Goal: Communication & Community: Share content

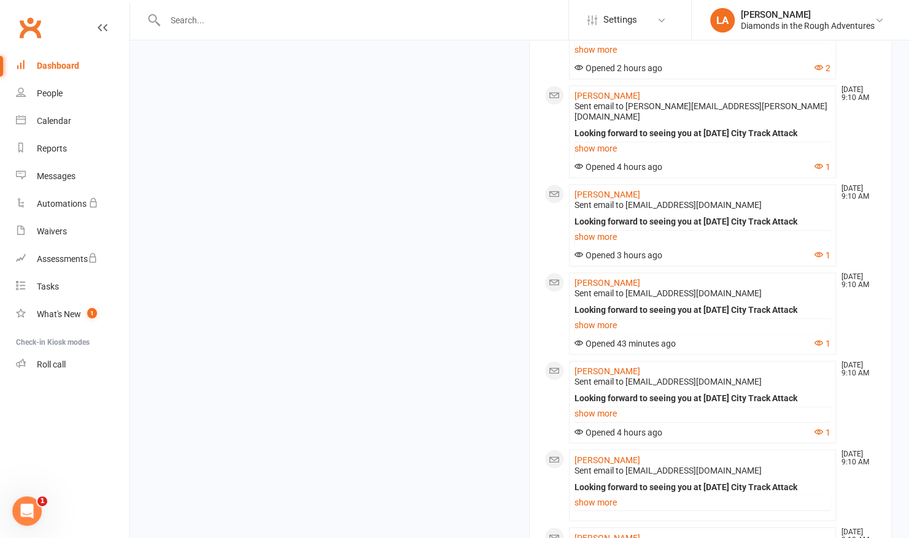
scroll to position [1084, 0]
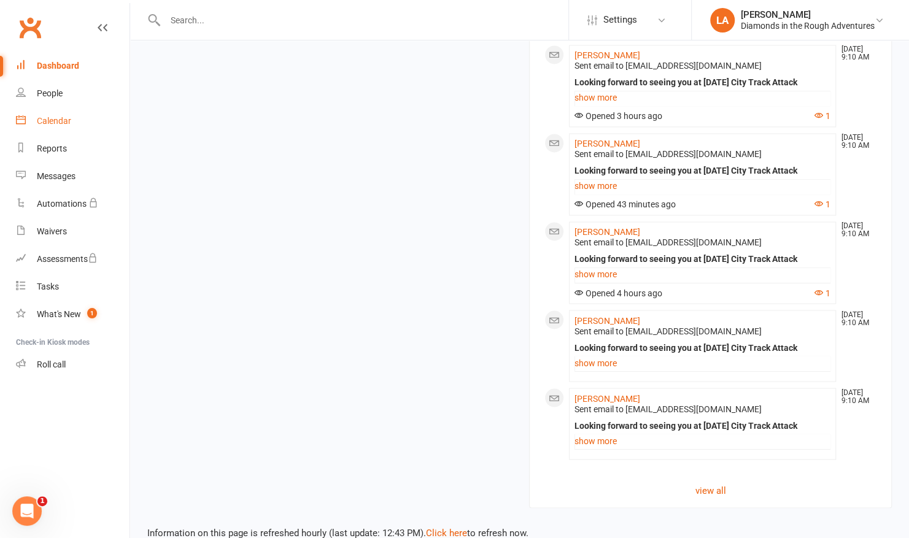
click at [64, 126] on link "Calendar" at bounding box center [73, 121] width 114 height 28
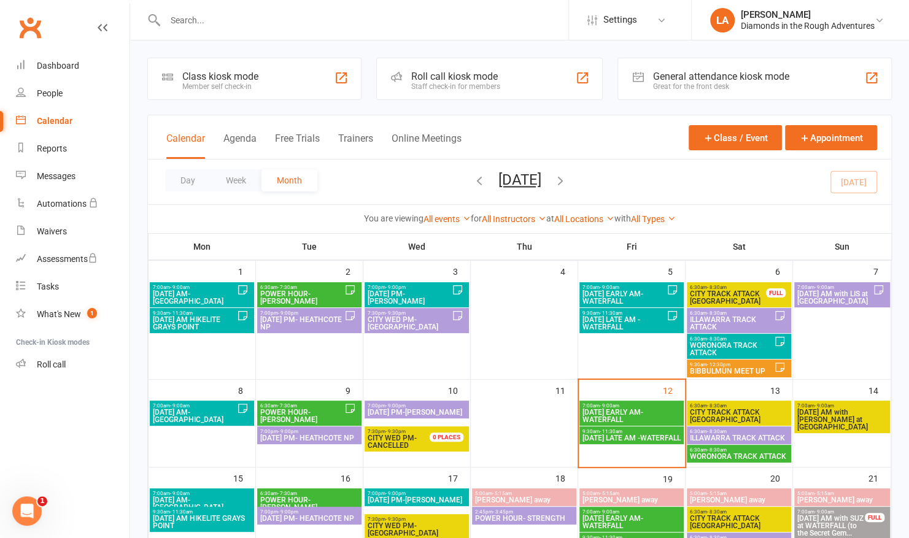
click at [710, 436] on span "ILLAWARRA TRACK ATTACK" at bounding box center [738, 438] width 99 height 7
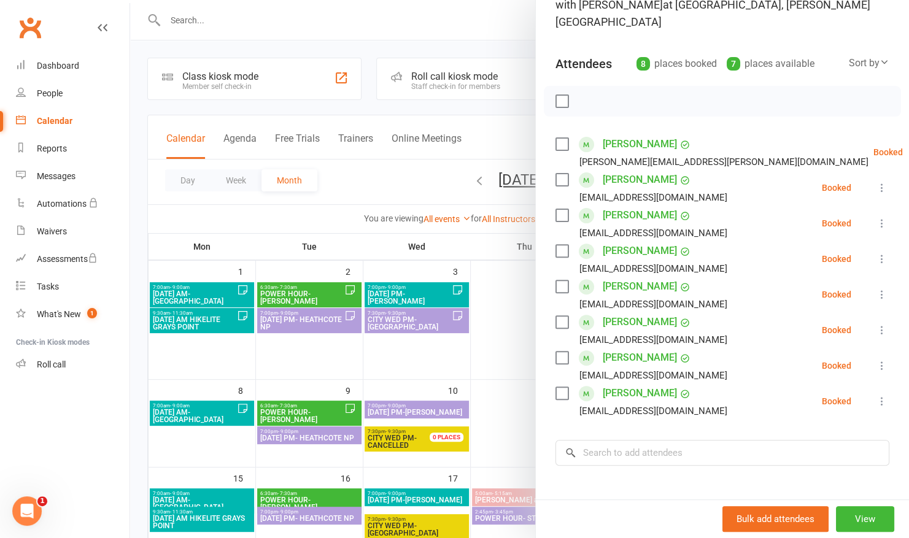
scroll to position [113, 0]
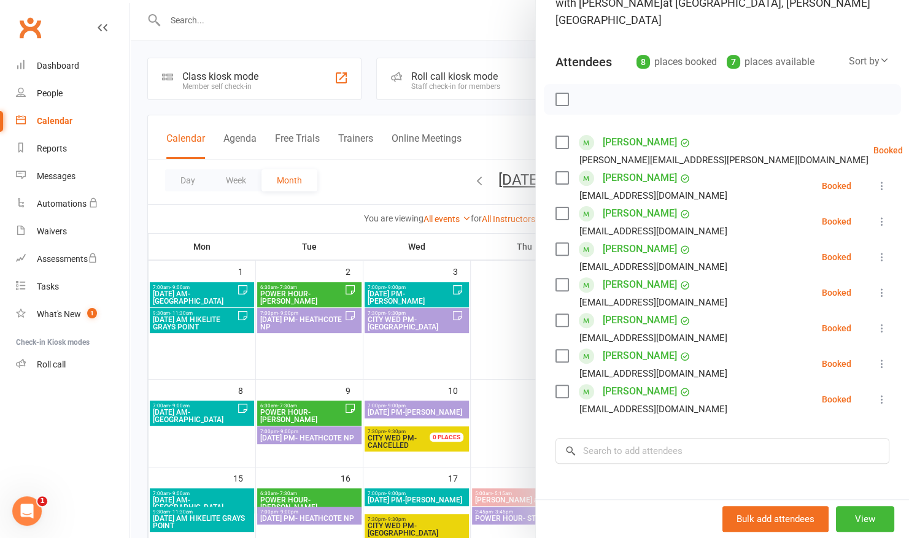
click at [622, 382] on link "[PERSON_NAME]" at bounding box center [640, 392] width 74 height 20
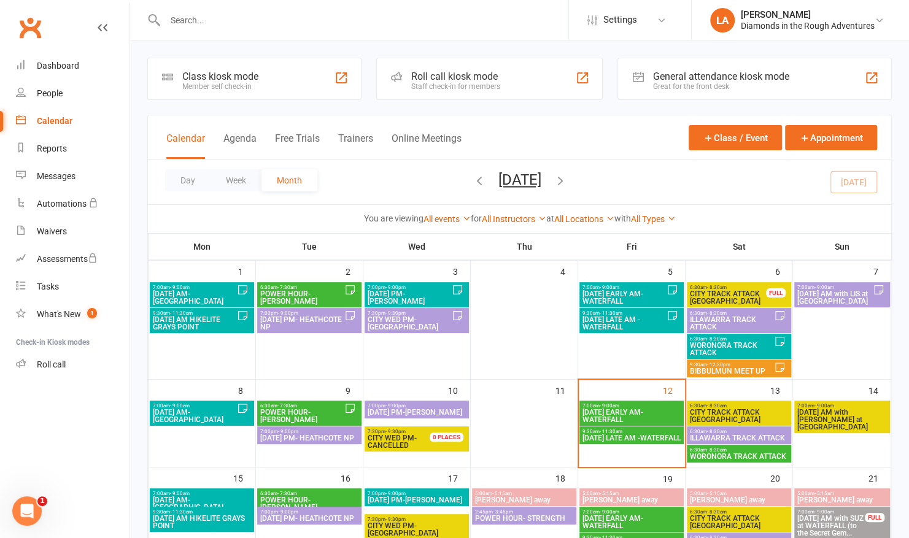
click at [744, 435] on span "ILLAWARRA TRACK ATTACK" at bounding box center [738, 438] width 99 height 7
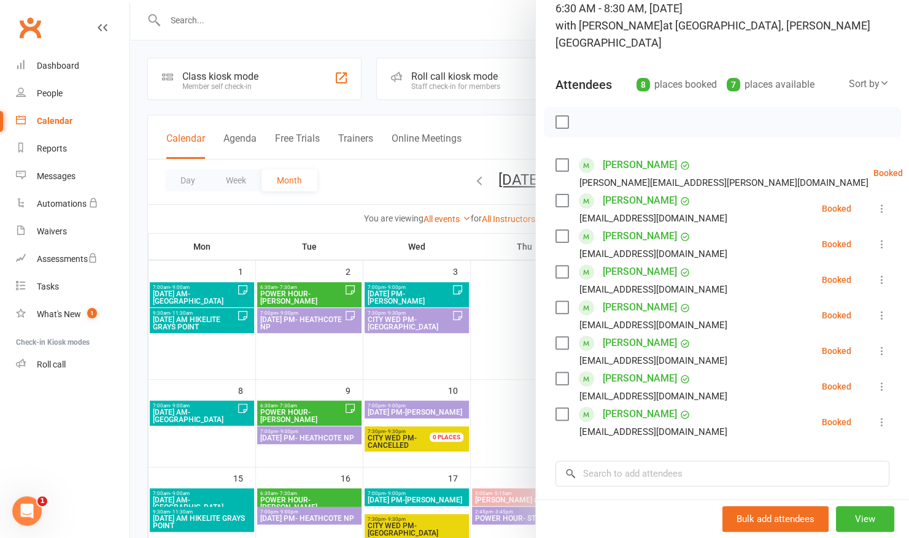
scroll to position [93, 0]
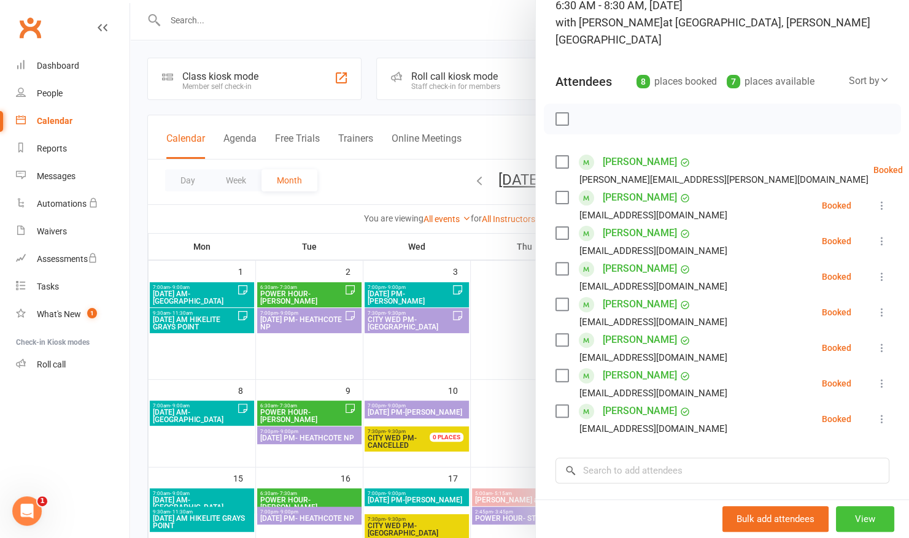
click at [853, 511] on button "View" at bounding box center [865, 520] width 58 height 26
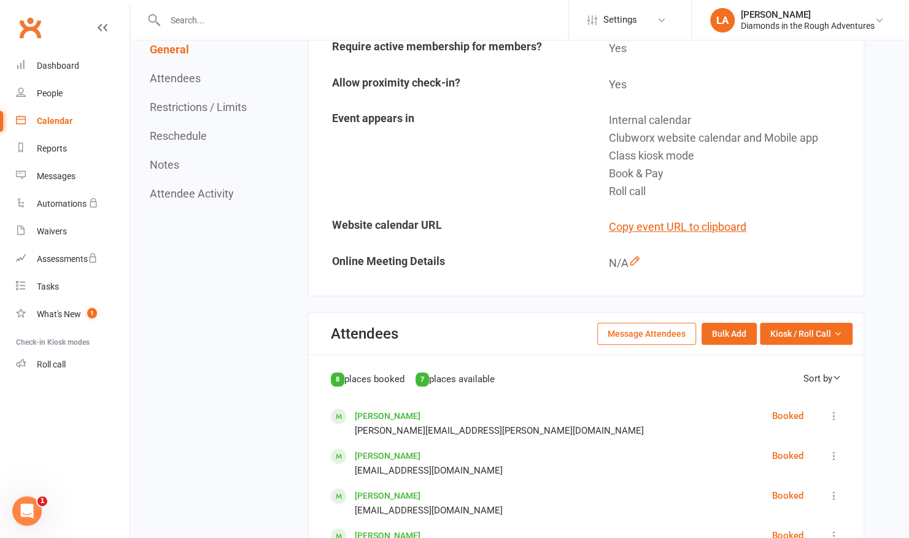
scroll to position [314, 0]
click at [636, 322] on button "Message Attendees" at bounding box center [646, 333] width 99 height 22
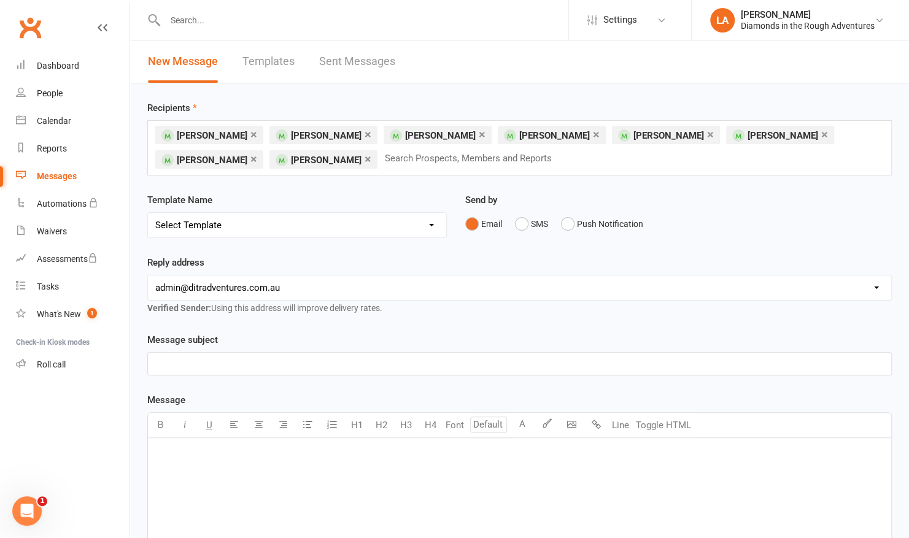
click at [432, 220] on select "Select Template [Email] Bring a Friend Member Email [Email] DIAMOND VIRTUAL TRA…" at bounding box center [297, 225] width 298 height 25
select select "79"
click at [148, 213] on select "Select Template [Email] Bring a Friend Member Email [Email] DIAMOND VIRTUAL TRA…" at bounding box center [297, 225] width 298 height 25
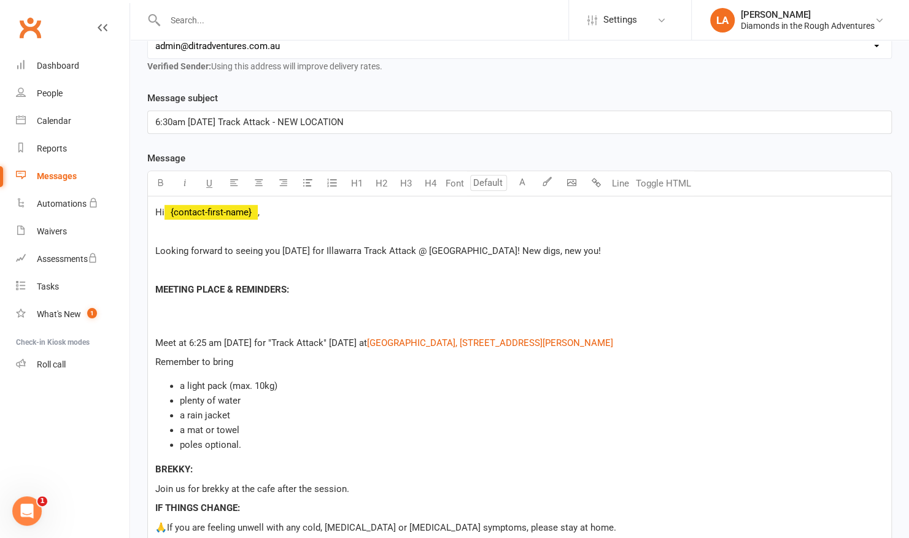
scroll to position [246, 0]
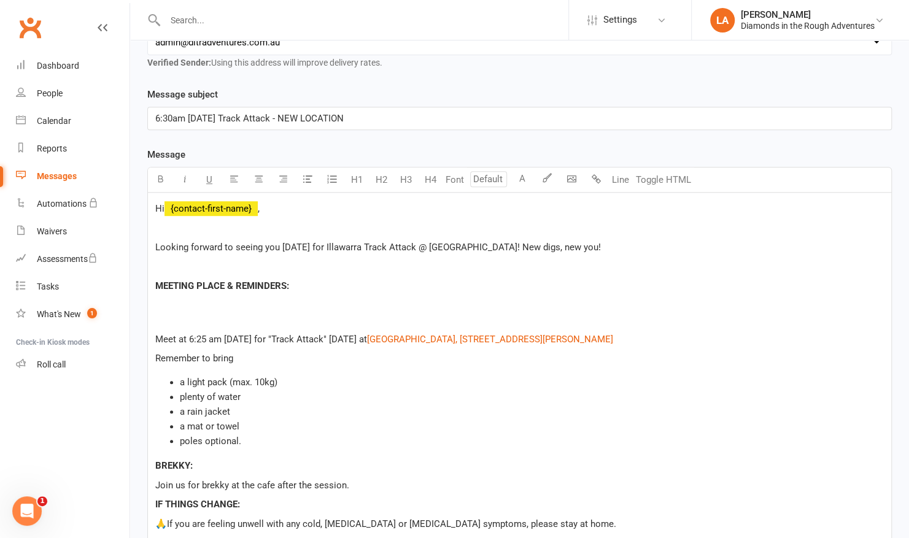
click at [593, 247] on p "Looking forward to seeing you [DATE] for Illawarra Track Attack @ [GEOGRAPHIC_D…" at bounding box center [519, 247] width 729 height 15
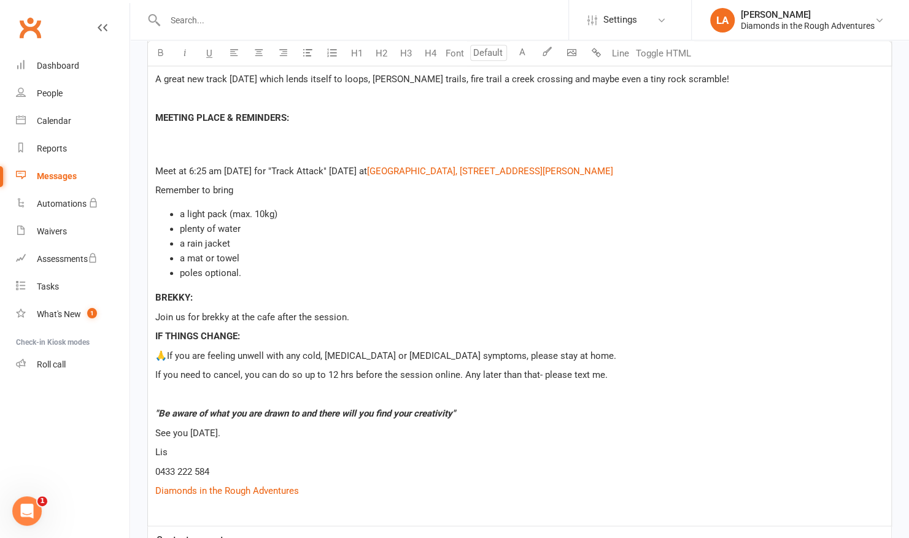
scroll to position [455, 0]
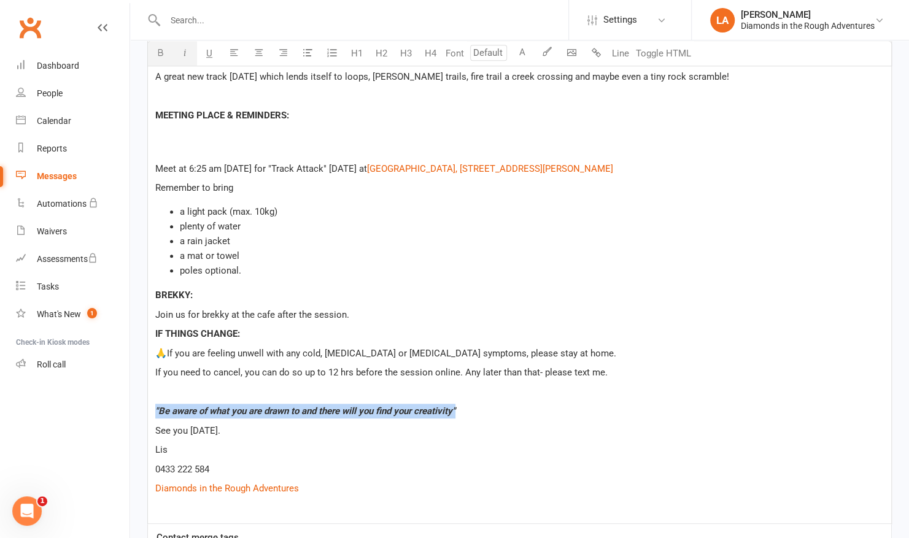
drag, startPoint x: 466, startPoint y: 408, endPoint x: 136, endPoint y: 411, distance: 330.3
click at [136, 411] on div "Recipients × [PERSON_NAME] × [PERSON_NAME] × [PERSON_NAME] × [PERSON_NAME] × [P…" at bounding box center [519, 251] width 779 height 1245
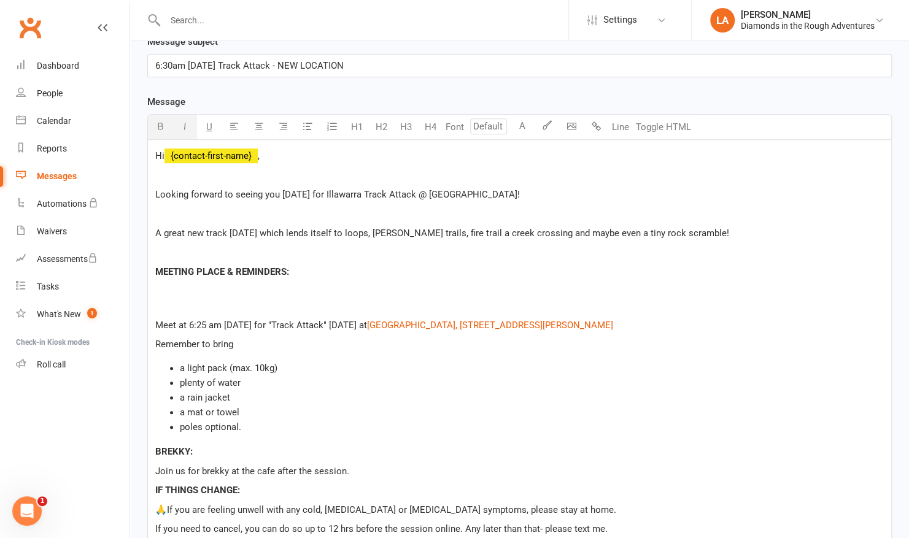
scroll to position [298, 0]
click at [336, 294] on div "Hi ﻿ {contact-first-name} , Looking forward to seeing you [DATE] for Illawarra …" at bounding box center [519, 411] width 743 height 540
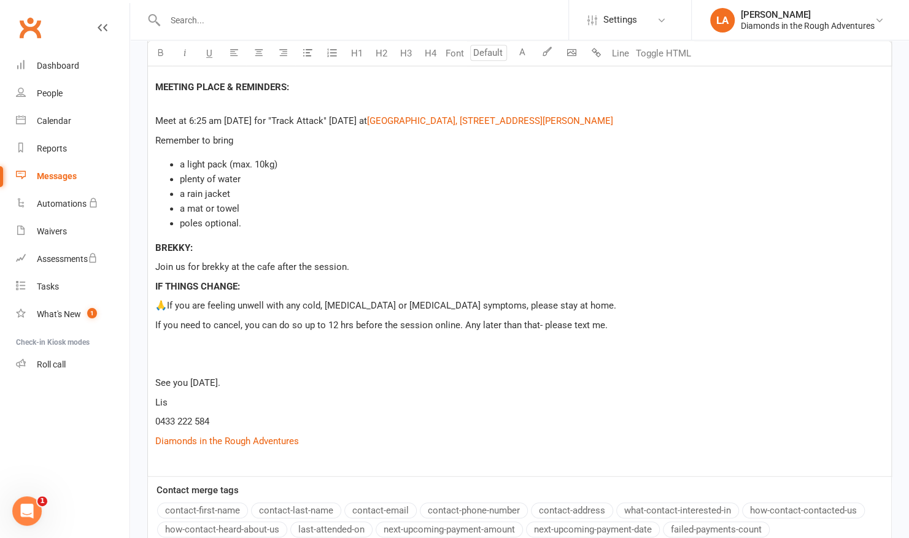
scroll to position [484, 0]
click at [164, 346] on p at bounding box center [519, 343] width 729 height 15
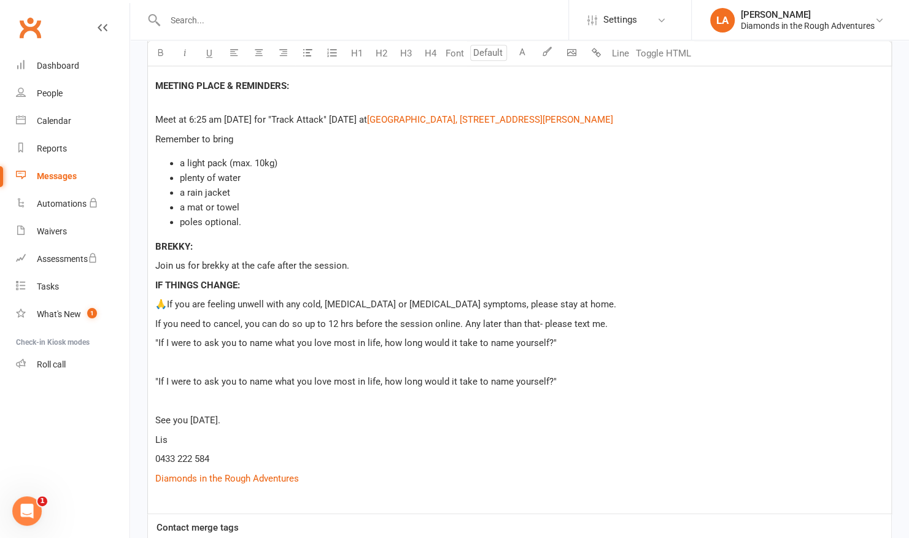
click at [152, 374] on div "Hi ﻿ {contact-first-name} , Looking forward to seeing you [DATE] for Illawarra …" at bounding box center [519, 234] width 743 height 560
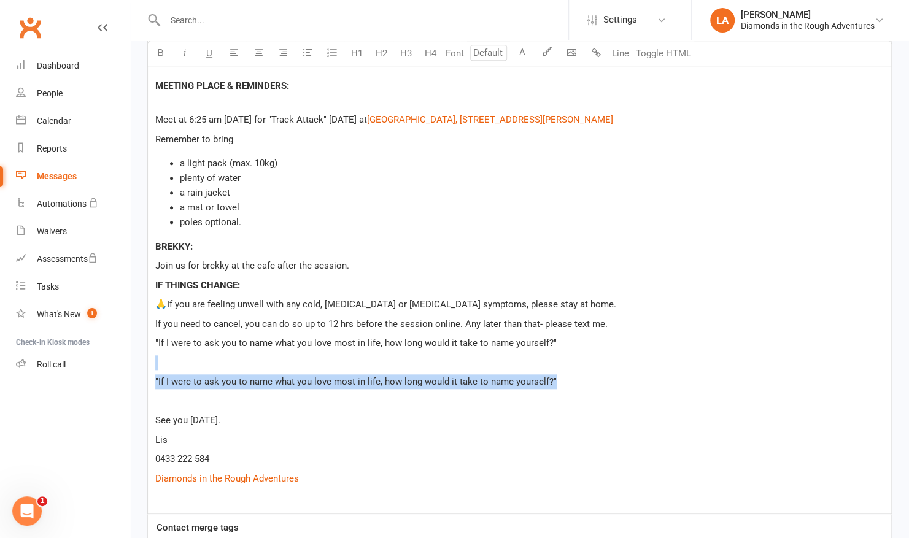
drag, startPoint x: 572, startPoint y: 381, endPoint x: 183, endPoint y: 361, distance: 389.8
click at [183, 361] on div "Hi ﻿ {contact-first-name} , Looking forward to seeing you [DATE] for Illawarra …" at bounding box center [519, 234] width 743 height 560
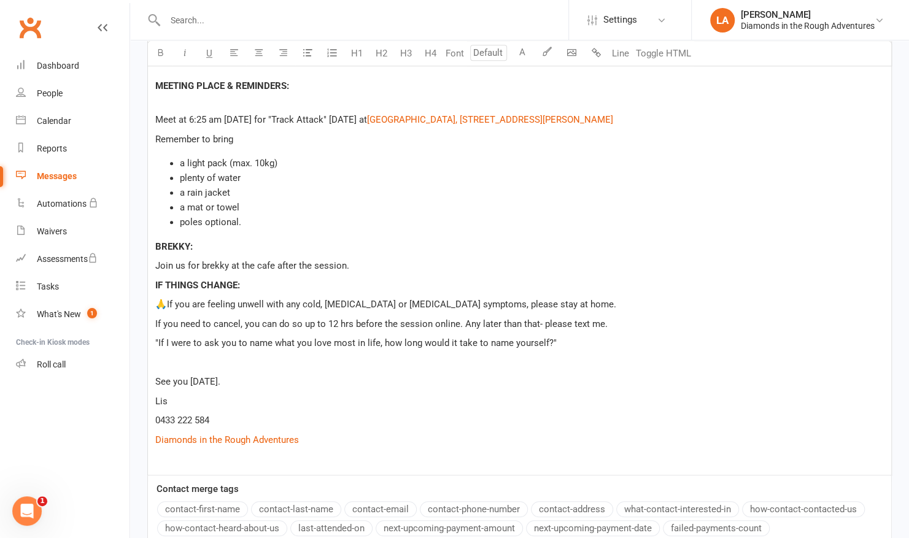
click at [632, 318] on p "If you need to cancel, you can do so up to 12 hrs before the session online. An…" at bounding box center [519, 324] width 729 height 15
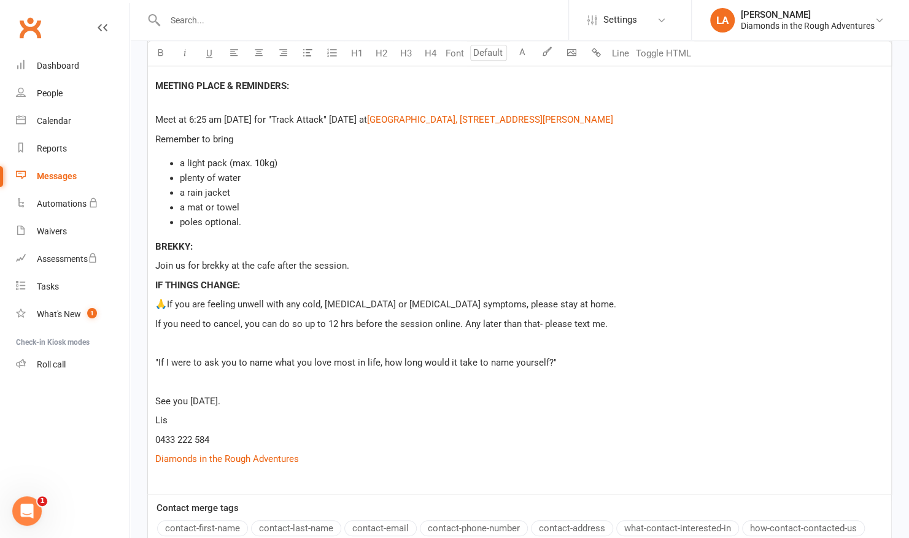
drag, startPoint x: 561, startPoint y: 359, endPoint x: 139, endPoint y: 354, distance: 421.2
click at [139, 354] on div "Message subject 6:30am [DATE] Track Attack - NEW LOCATION Message U H1 H2 H3 H4…" at bounding box center [519, 308] width 763 height 921
click at [186, 54] on icon "button" at bounding box center [184, 52] width 9 height 9
click at [165, 55] on button "button" at bounding box center [160, 53] width 25 height 25
click at [587, 368] on div "Hi ﻿ {contact-first-name} , Looking forward to seeing you [DATE] for Illawarra …" at bounding box center [519, 224] width 743 height 540
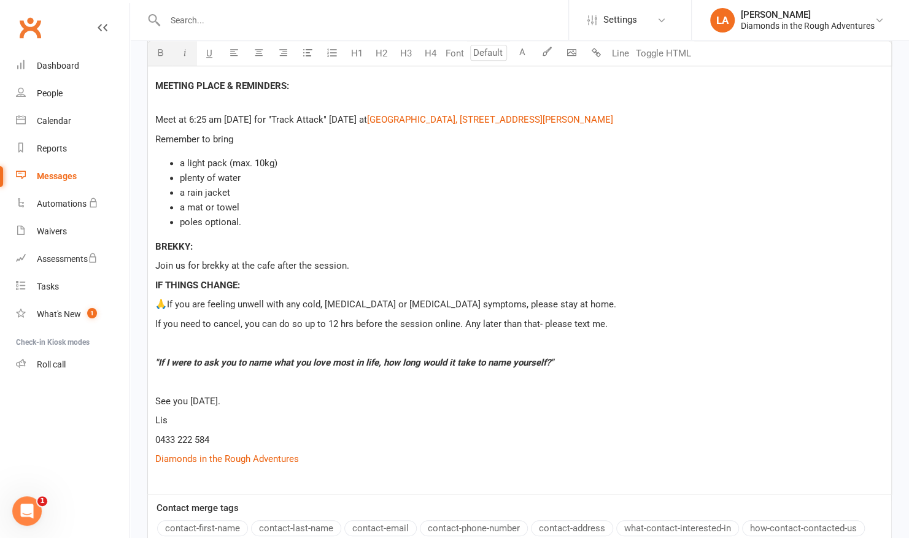
click at [571, 362] on p ""If I were to ask you to name what you love most in life, how long would it tak…" at bounding box center [519, 362] width 729 height 15
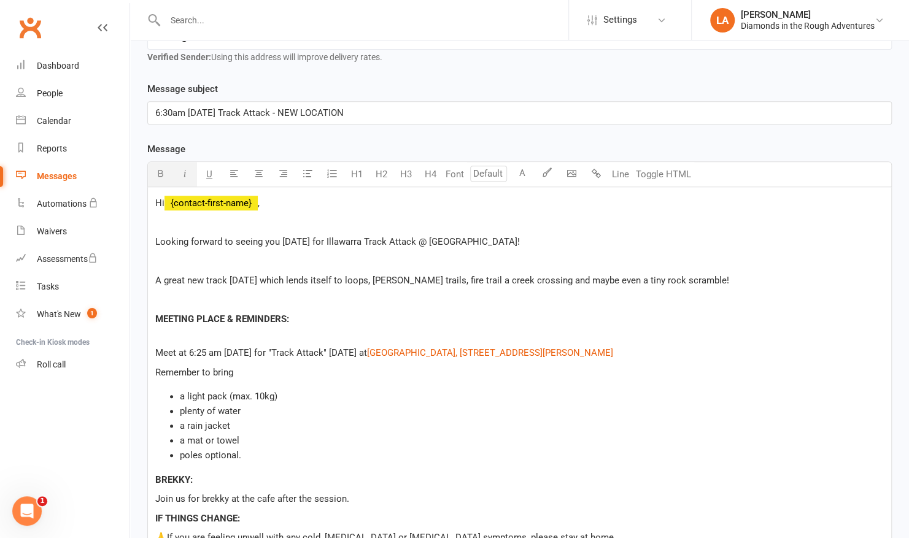
scroll to position [250, 0]
click at [459, 279] on span "A great new track [DATE] which lends itself to loops, [PERSON_NAME] trails, fir…" at bounding box center [442, 281] width 574 height 11
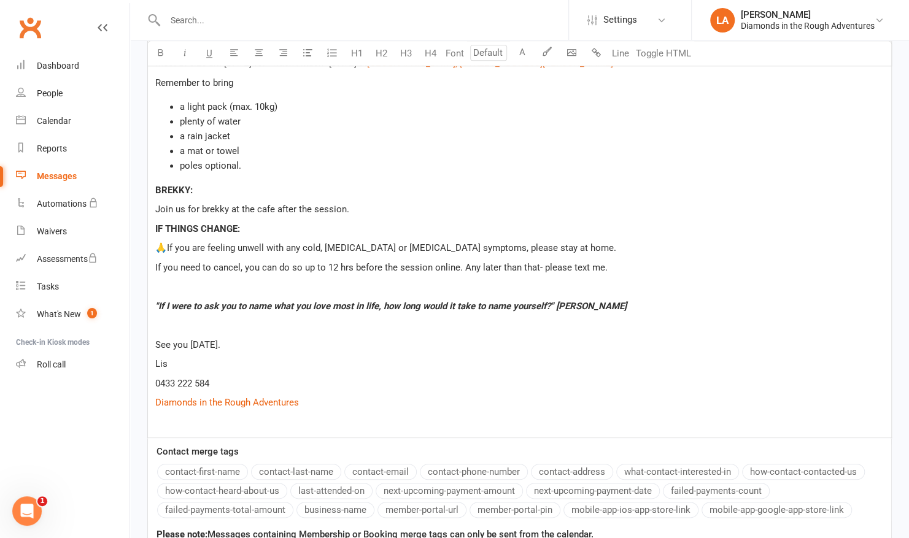
scroll to position [801, 0]
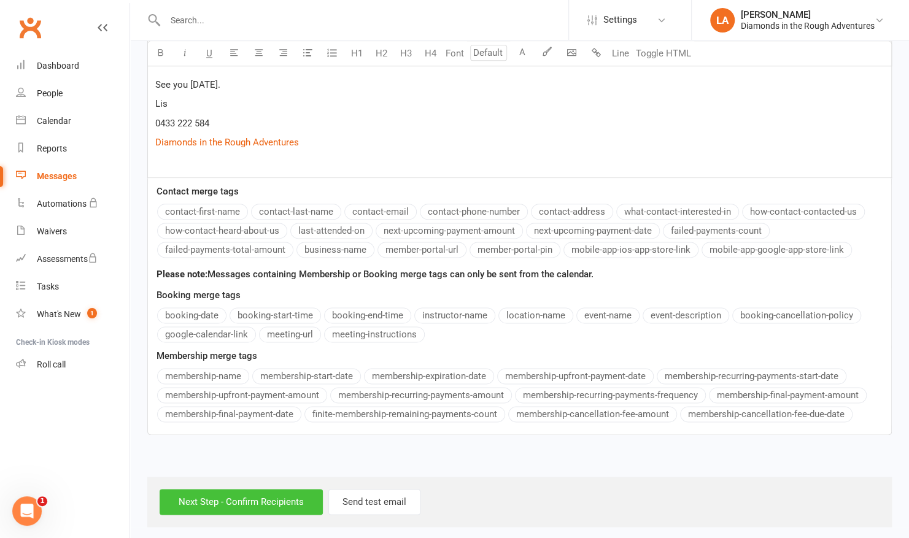
click at [273, 489] on input "Next Step - Confirm Recipients" at bounding box center [241, 502] width 163 height 26
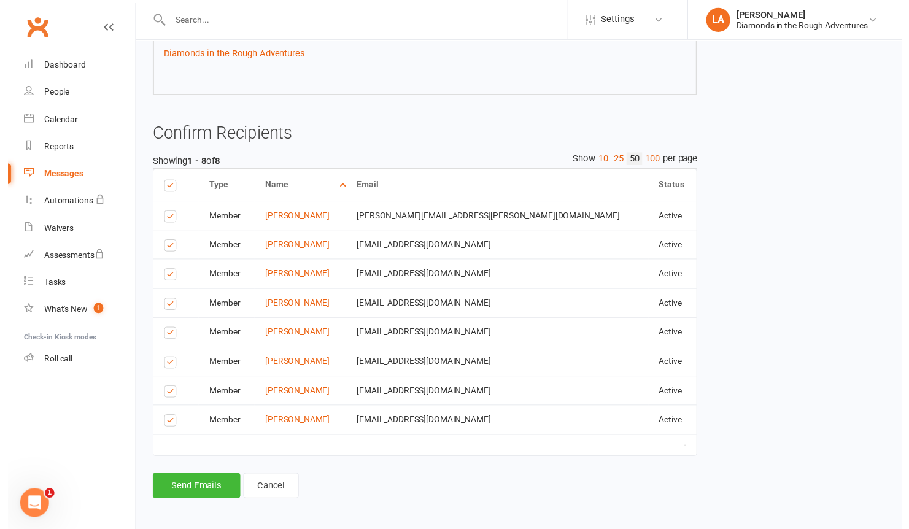
scroll to position [676, 0]
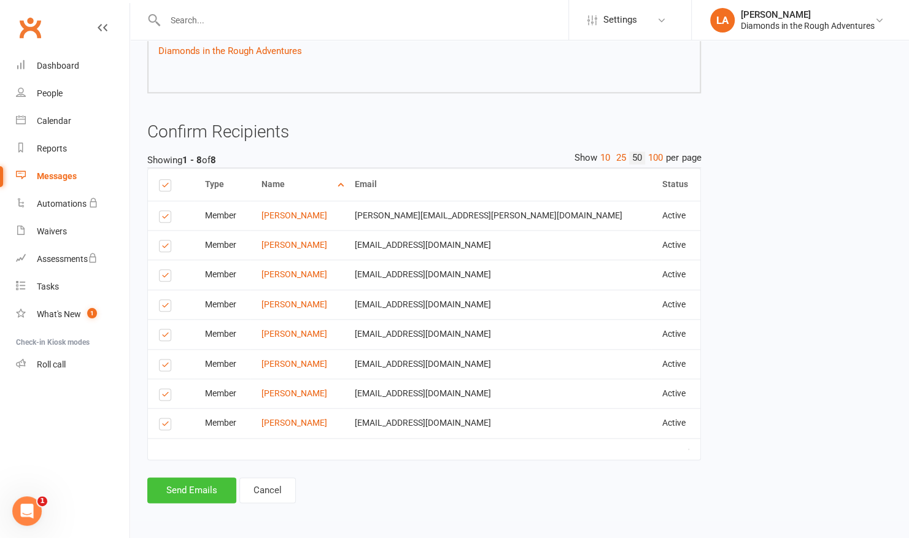
click at [193, 494] on button "Send Emails" at bounding box center [191, 491] width 89 height 26
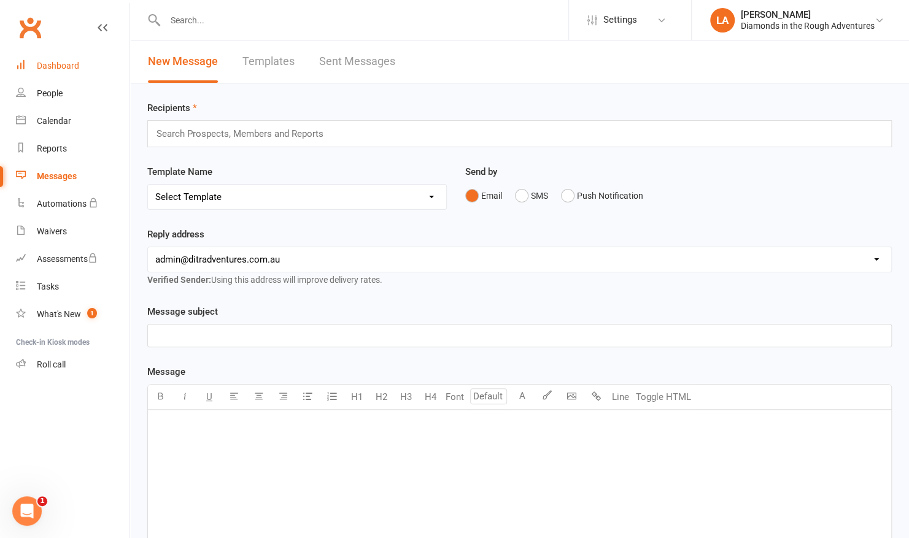
click at [45, 68] on div "Dashboard" at bounding box center [58, 66] width 42 height 10
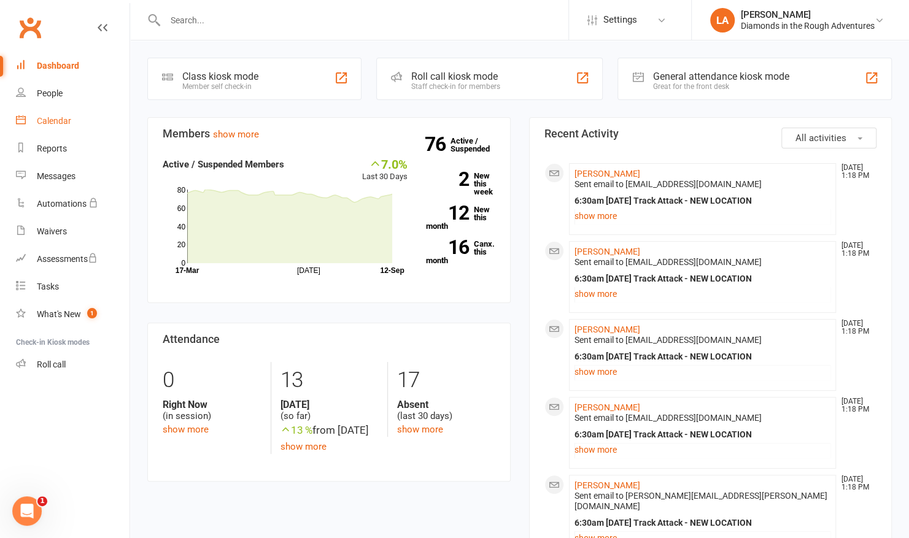
click at [57, 126] on div "Calendar" at bounding box center [54, 121] width 34 height 10
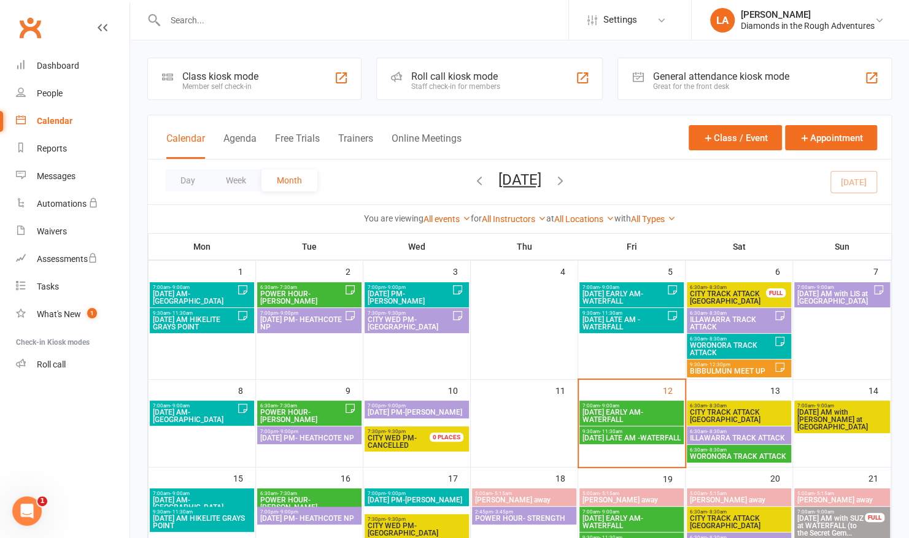
click at [615, 406] on span "- 9:00am" at bounding box center [610, 406] width 20 height 6
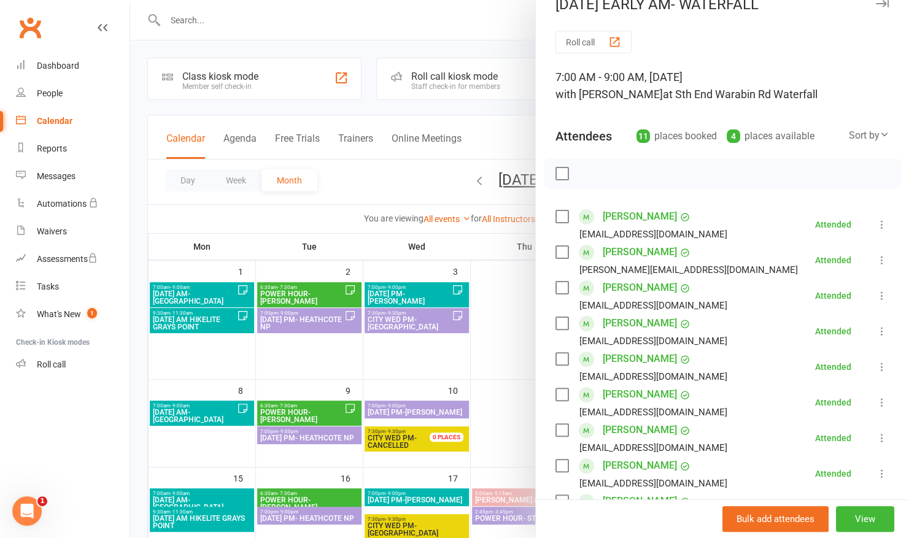
scroll to position [10, 0]
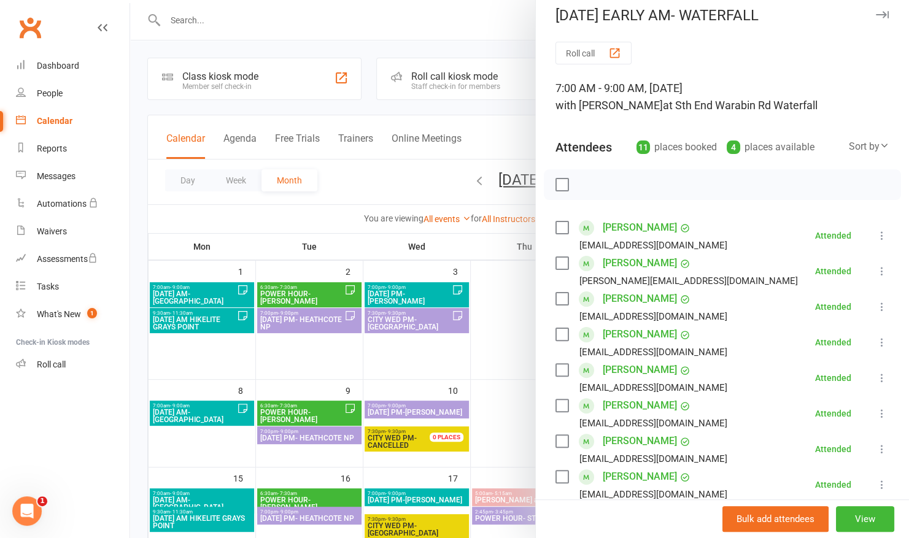
click at [409, 28] on div at bounding box center [519, 269] width 779 height 538
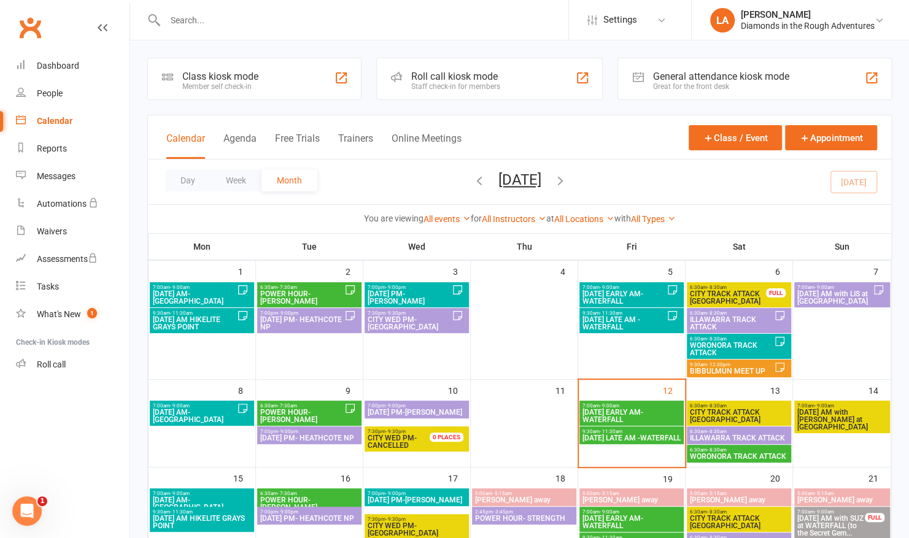
click at [171, 413] on span "[DATE] AM- [GEOGRAPHIC_DATA]" at bounding box center [194, 416] width 85 height 15
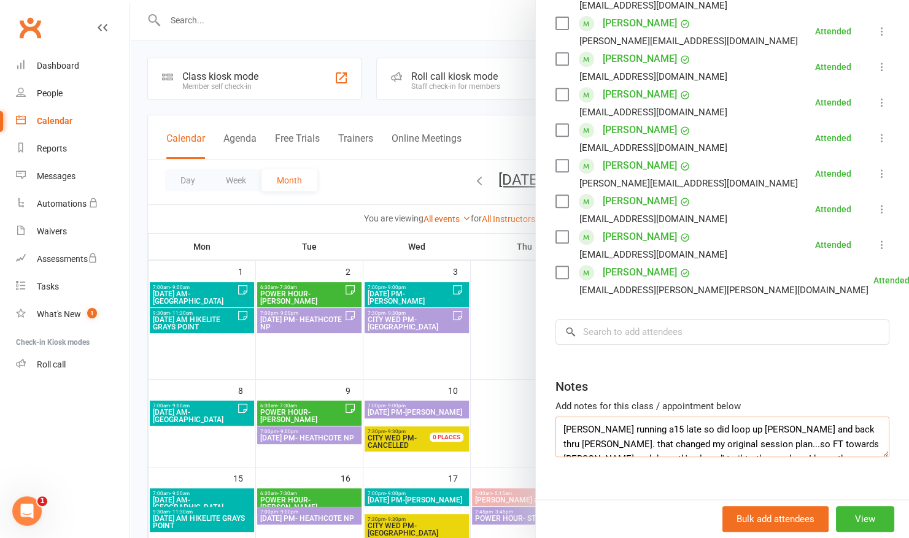
scroll to position [25, 0]
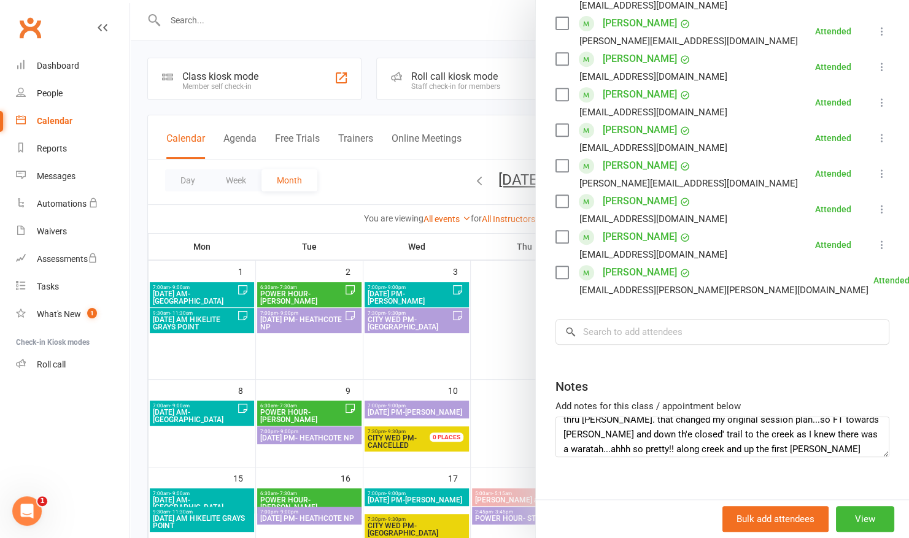
click at [446, 11] on div at bounding box center [519, 269] width 779 height 538
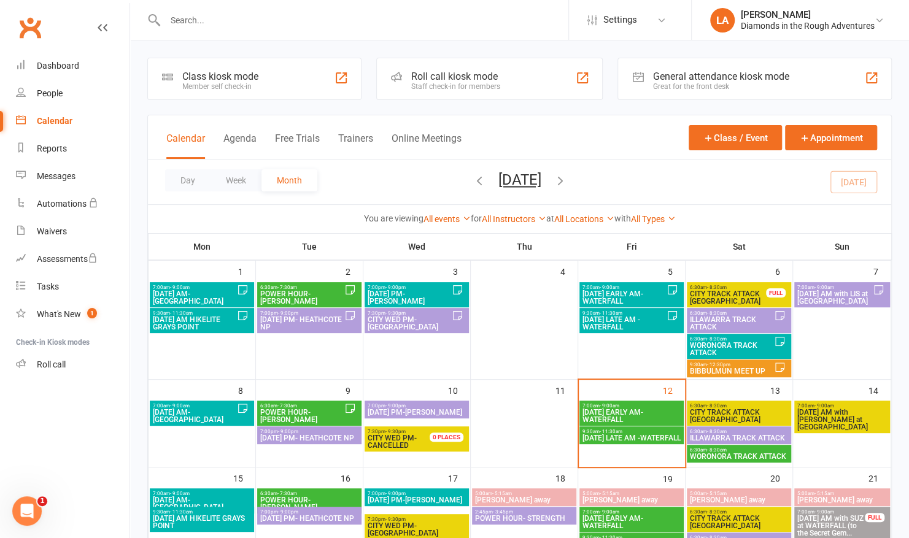
click at [738, 437] on span "ILLAWARRA TRACK ATTACK" at bounding box center [738, 438] width 99 height 7
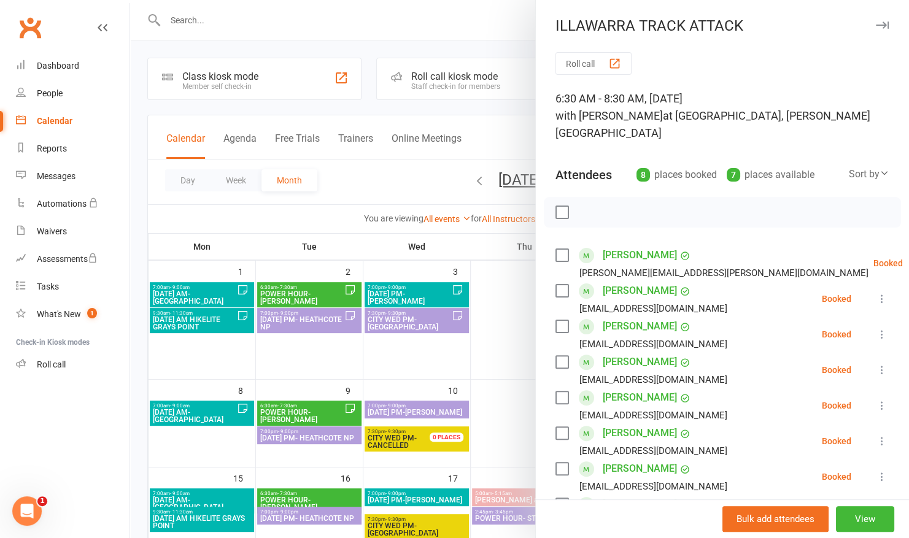
scroll to position [232, 0]
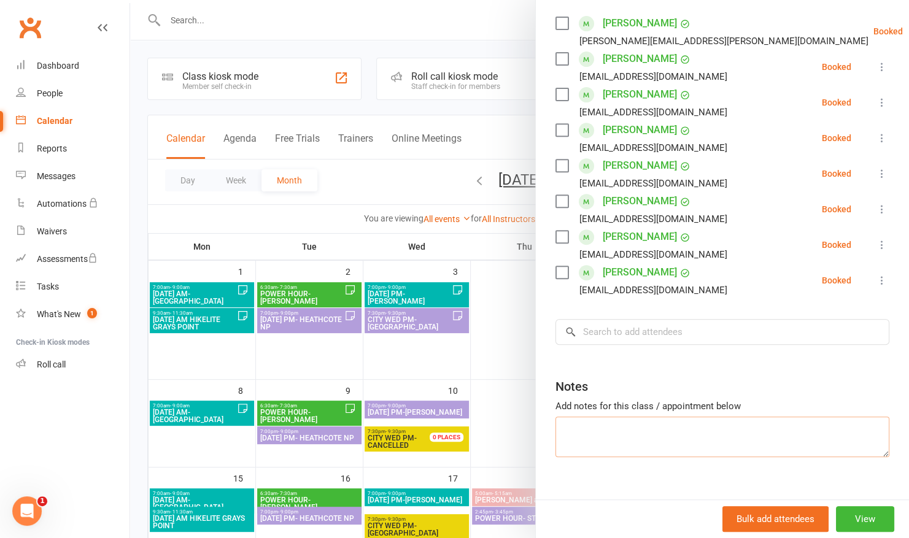
click at [582, 419] on textarea at bounding box center [723, 437] width 334 height 41
click at [815, 417] on textarea "[GEOGRAPHIC_DATA] - loops from no 1 bridge to no 4 bridge" at bounding box center [723, 437] width 334 height 41
click at [637, 422] on textarea "[GEOGRAPHIC_DATA] - loops from no 1 bridge to no 4 bridge. Walk [PERSON_NAME] a…" at bounding box center [723, 437] width 334 height 41
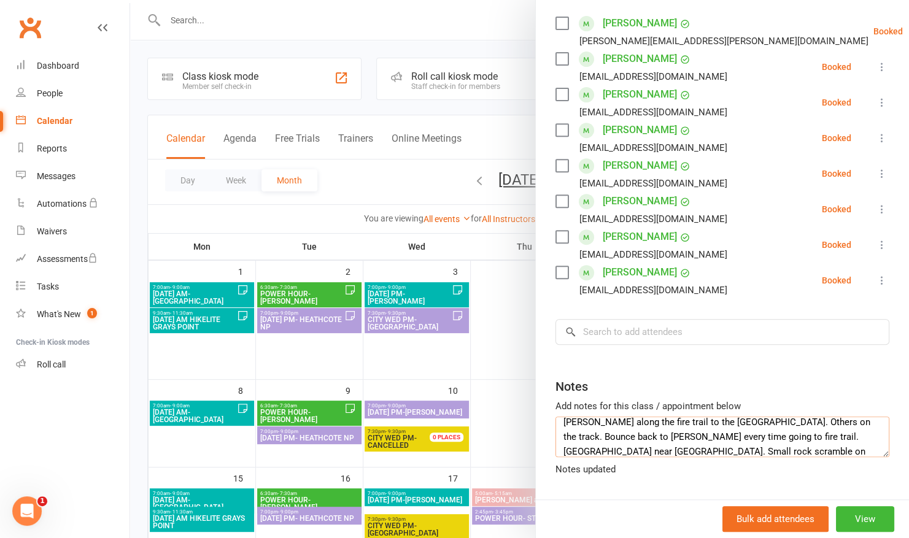
scroll to position [29, 0]
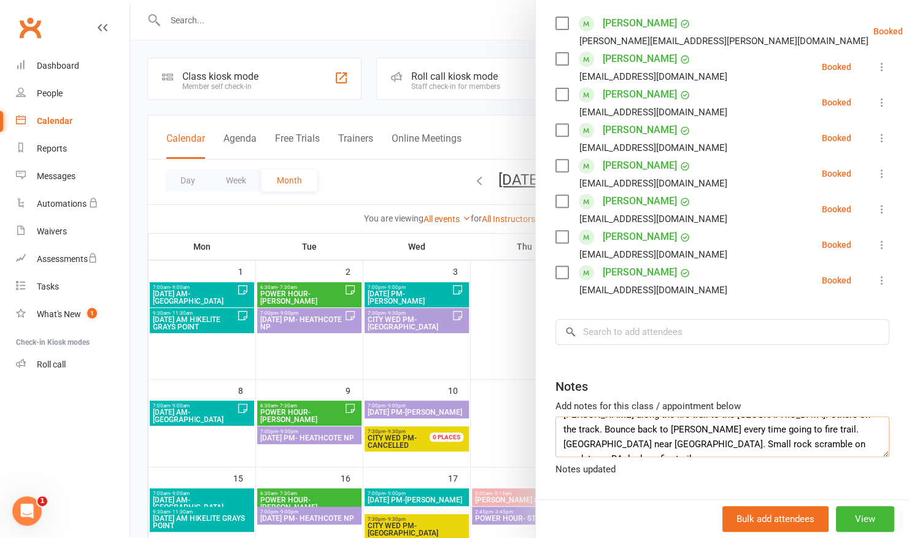
click at [712, 432] on textarea "[GEOGRAPHIC_DATA] - loops from no 1 bridge to no 4 bridge. Walk [PERSON_NAME] a…" at bounding box center [723, 437] width 334 height 41
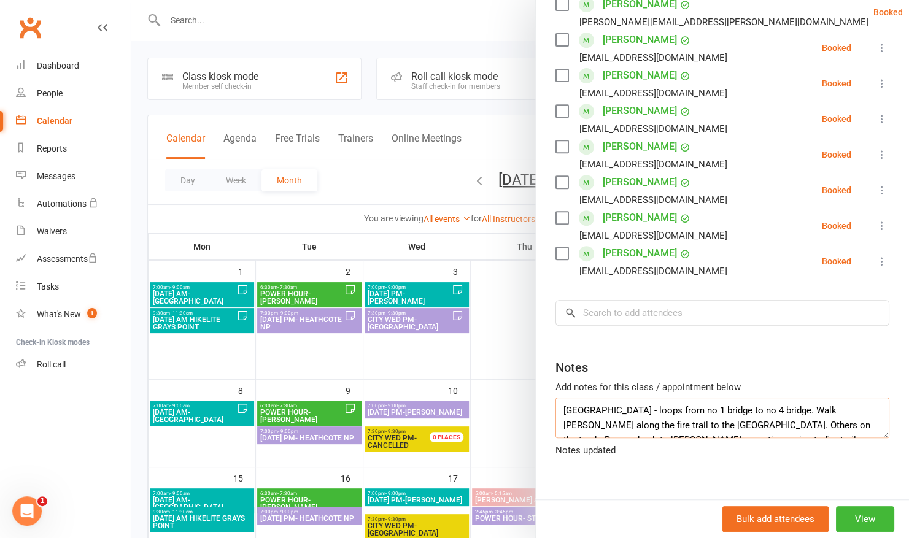
scroll to position [232, 0]
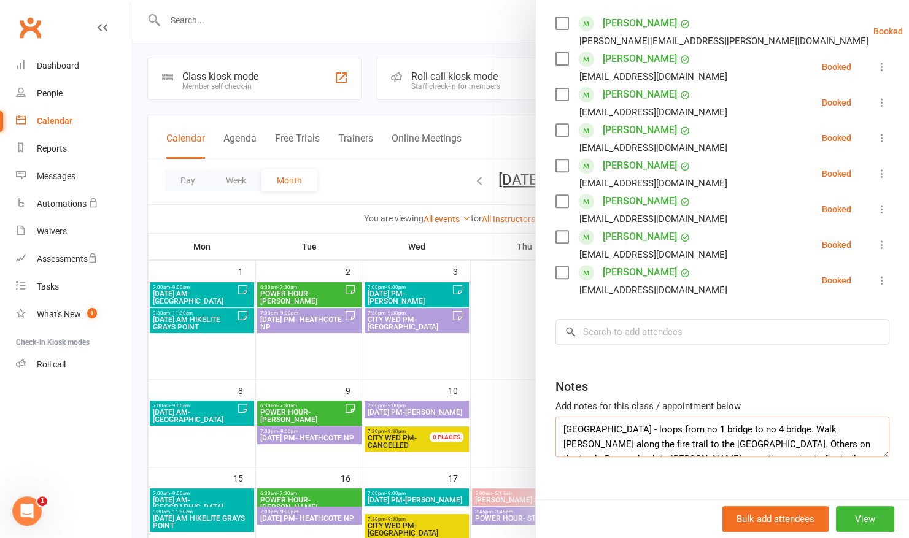
click at [559, 417] on textarea "[GEOGRAPHIC_DATA] - loops from no 1 bridge to no 4 bridge. Walk [PERSON_NAME] a…" at bounding box center [723, 437] width 334 height 41
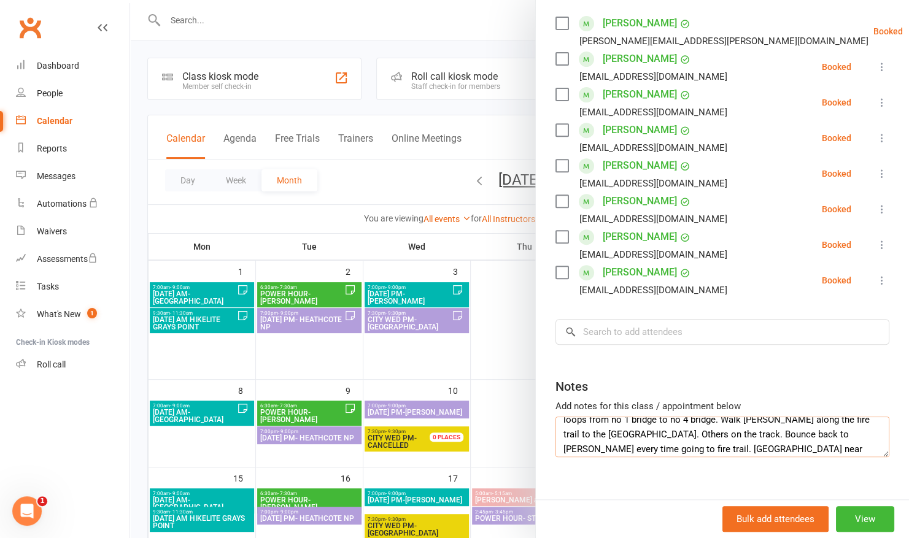
scroll to position [44, 0]
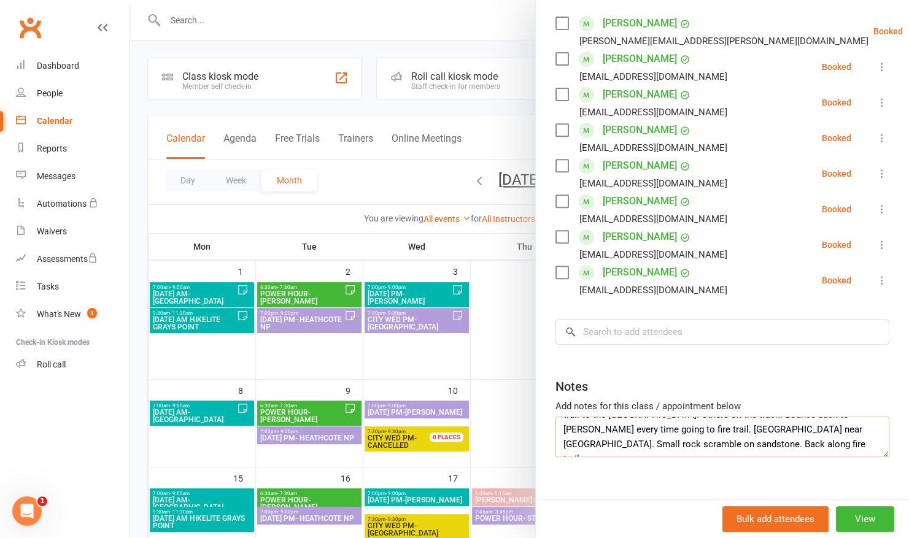
click at [699, 430] on textarea "From [GEOGRAPHIC_DATA] down to train station. [GEOGRAPHIC_DATA] - loops from no…" at bounding box center [723, 437] width 334 height 41
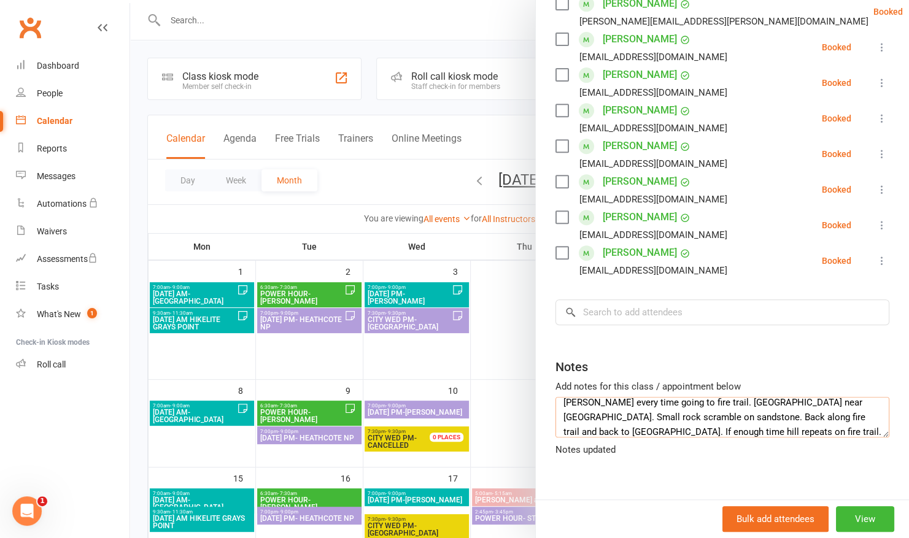
scroll to position [232, 0]
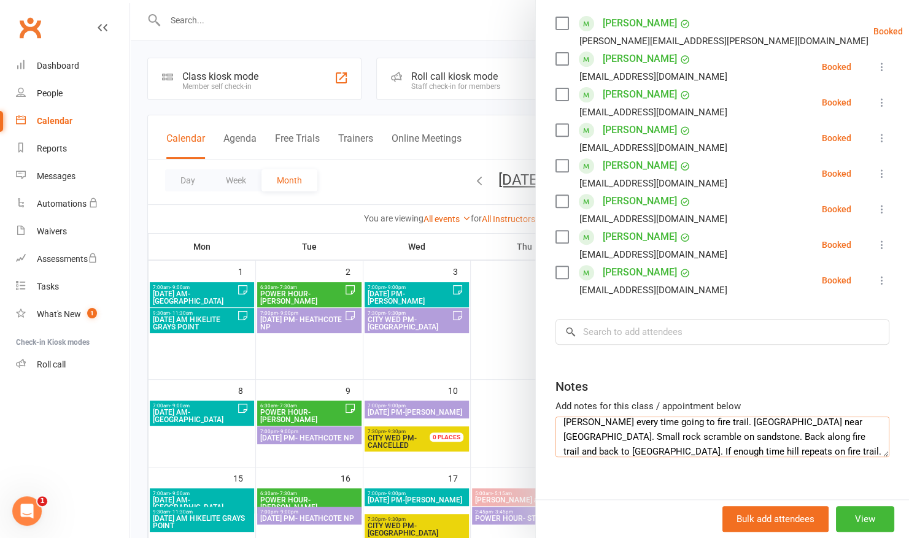
type textarea "From [GEOGRAPHIC_DATA] down to train station. [GEOGRAPHIC_DATA] - loops from no…"
click at [413, 11] on div at bounding box center [519, 269] width 779 height 538
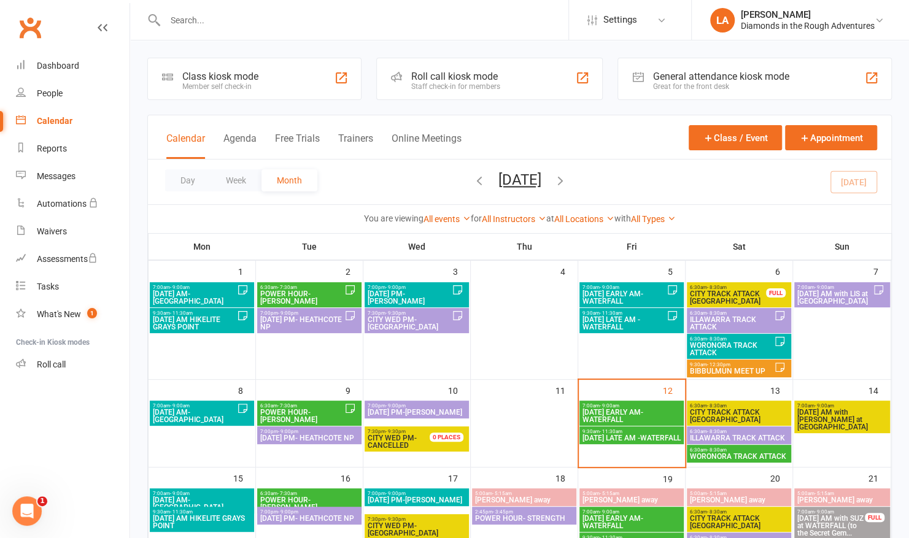
click at [731, 430] on span "6:30am - 8:30am" at bounding box center [738, 432] width 99 height 6
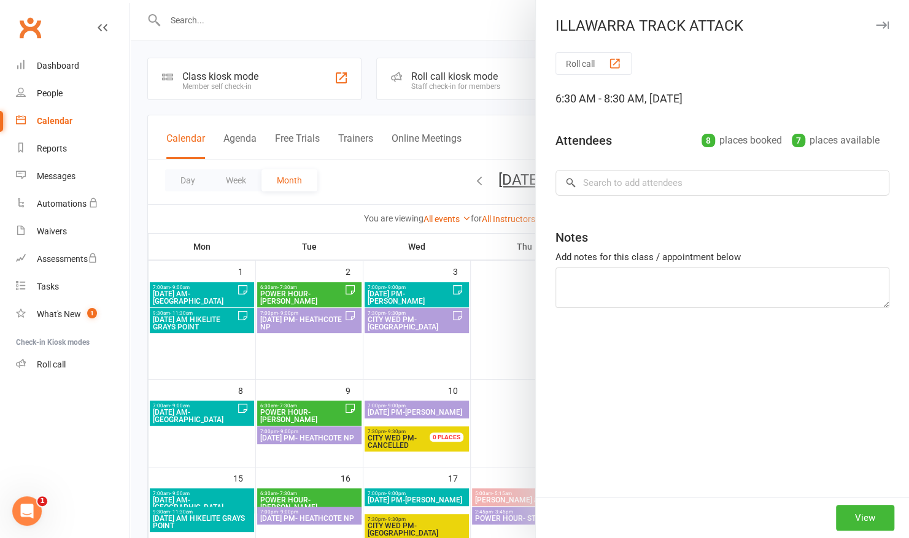
type textarea "From [GEOGRAPHIC_DATA] down to train station. [GEOGRAPHIC_DATA] - loops from no…"
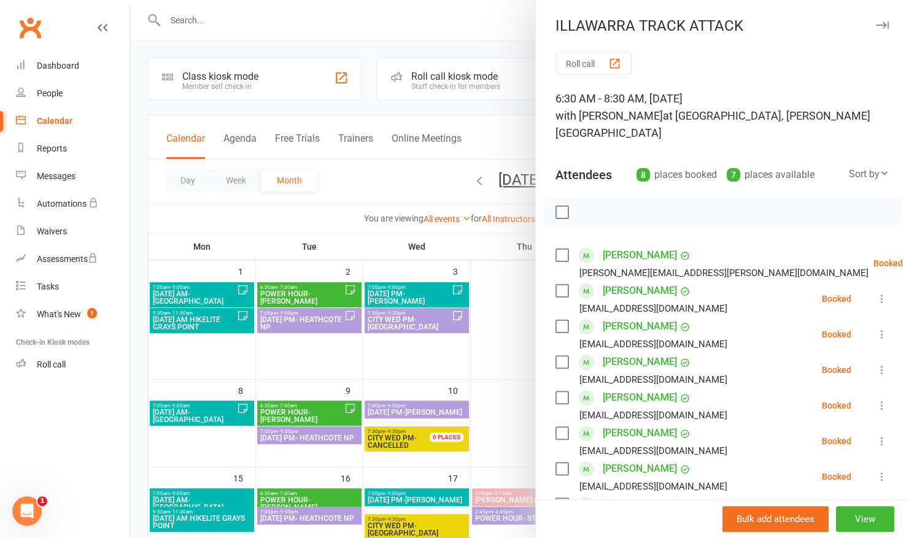
click at [616, 495] on link "[PERSON_NAME]" at bounding box center [640, 505] width 74 height 20
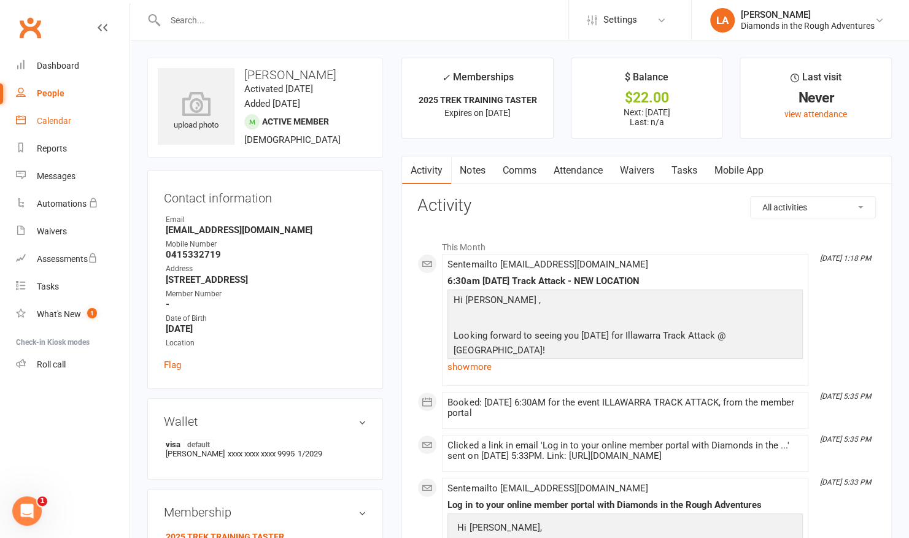
click at [53, 119] on div "Calendar" at bounding box center [54, 121] width 34 height 10
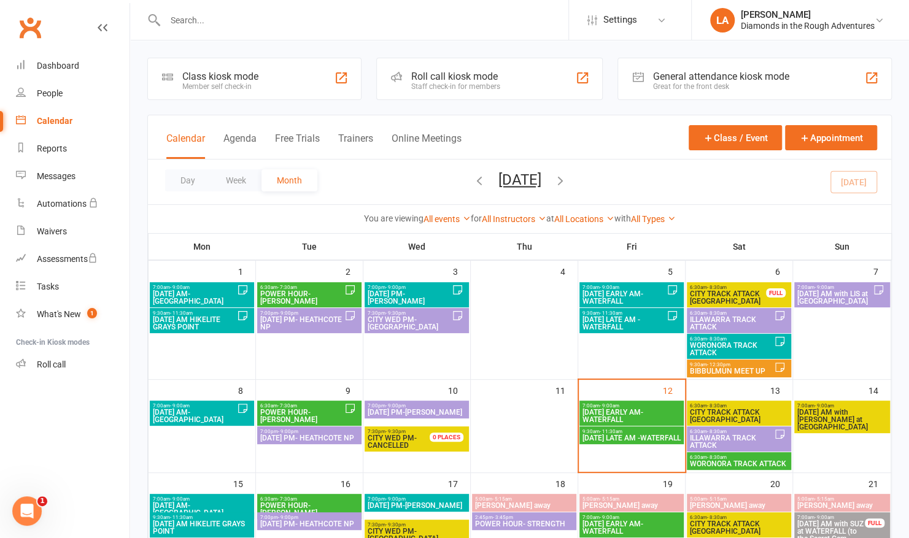
click at [729, 431] on span "6:30am - 8:30am" at bounding box center [731, 432] width 85 height 6
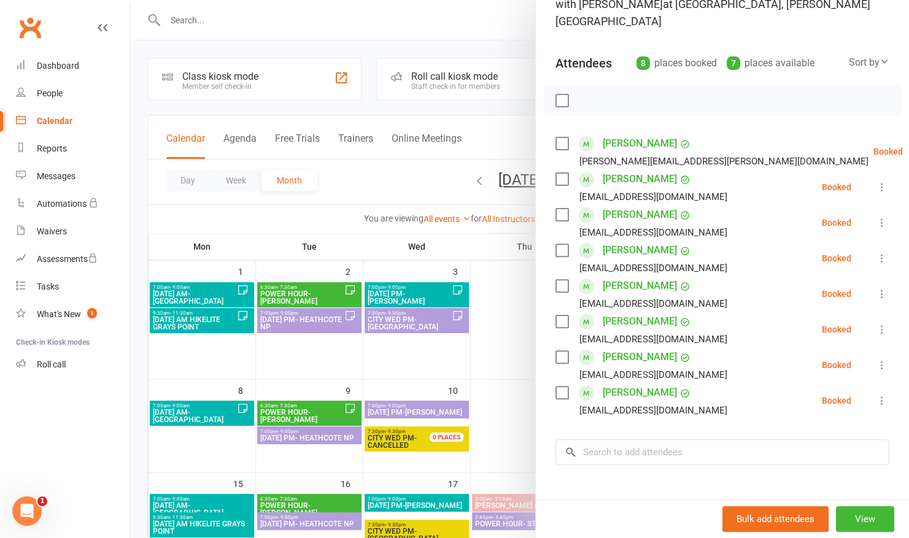
scroll to position [114, 0]
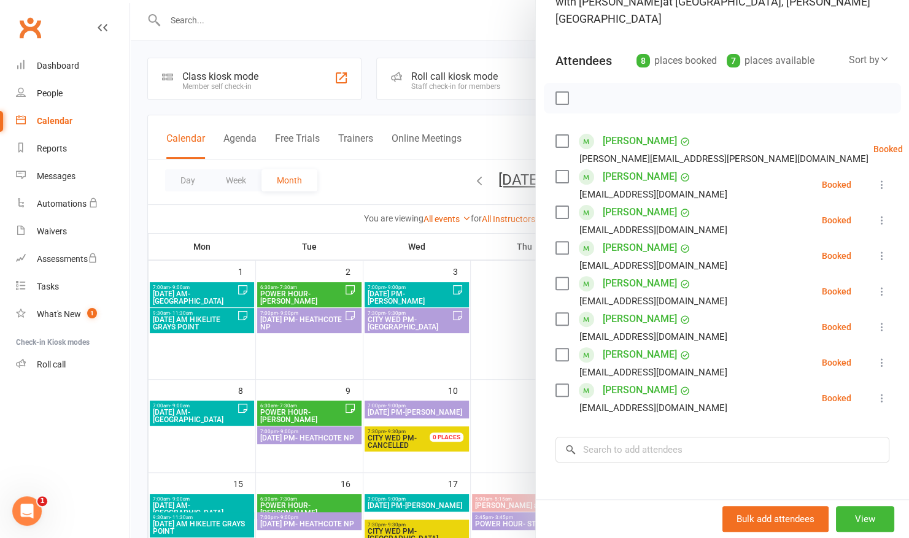
click at [423, 27] on div at bounding box center [519, 269] width 779 height 538
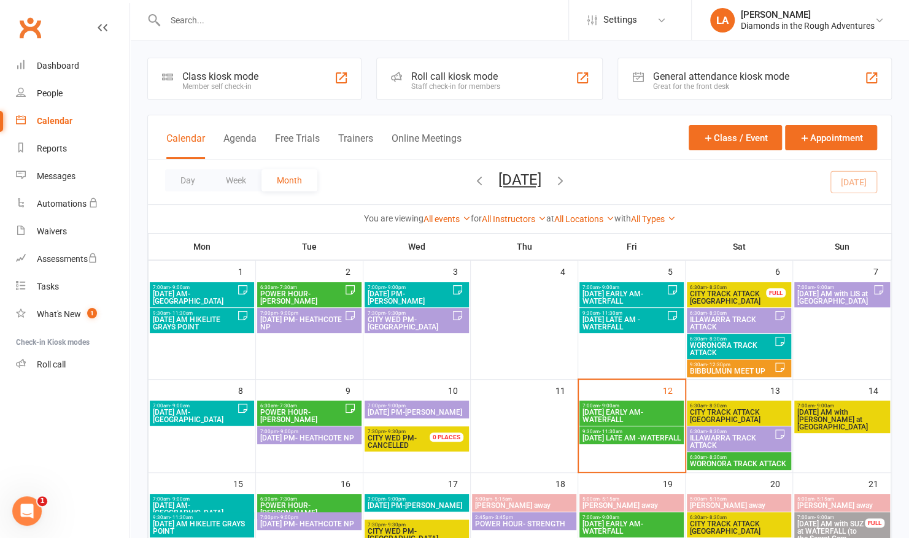
click at [718, 435] on span "ILLAWARRA TRACK ATTACK" at bounding box center [731, 442] width 85 height 15
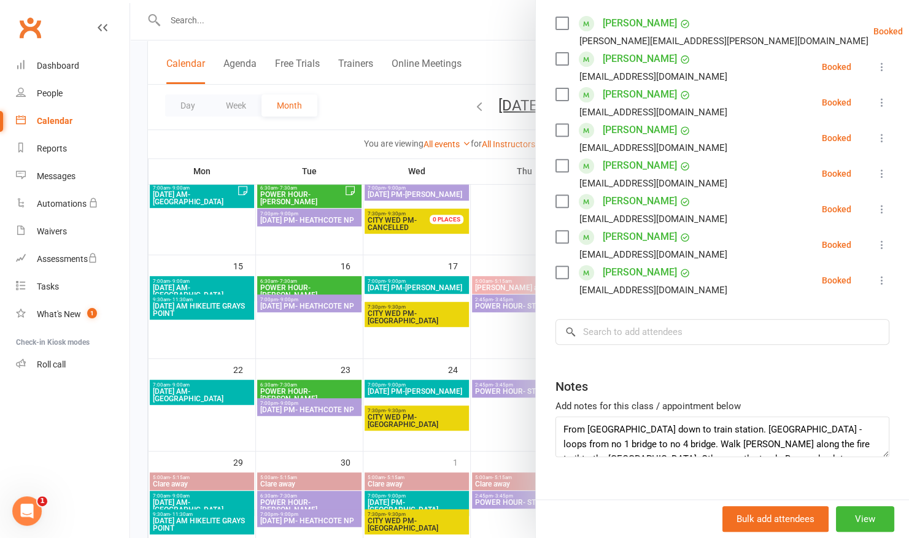
scroll to position [219, 0]
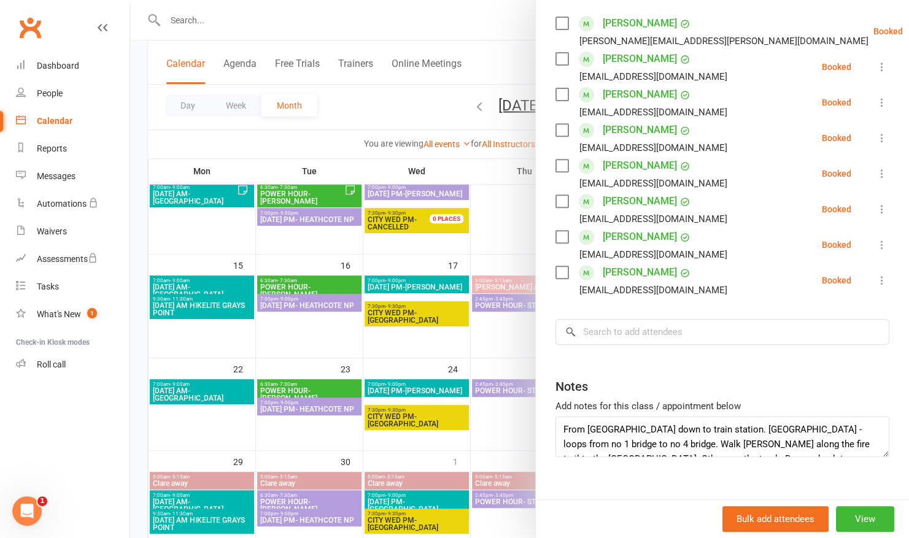
click at [486, 23] on div at bounding box center [519, 269] width 779 height 538
